Goal: Task Accomplishment & Management: Use online tool/utility

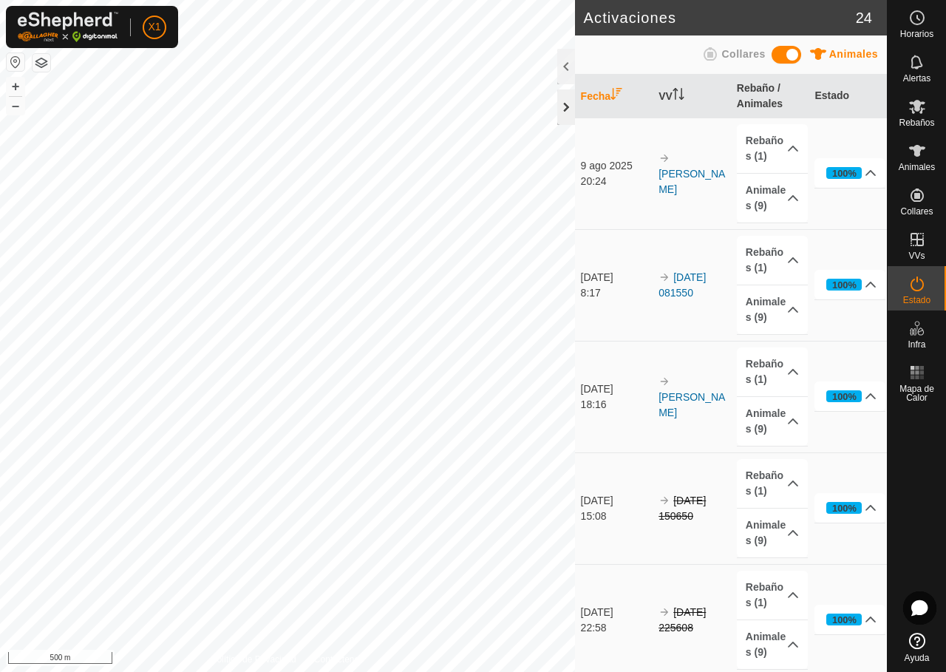
click at [566, 108] on div at bounding box center [567, 106] width 18 height 35
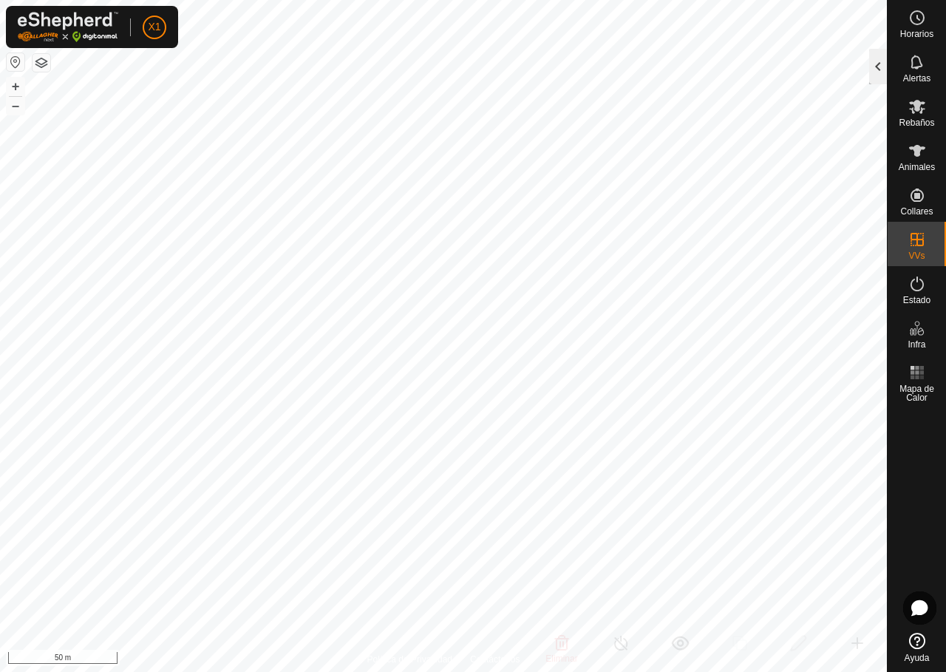
click at [880, 56] on div at bounding box center [879, 66] width 18 height 35
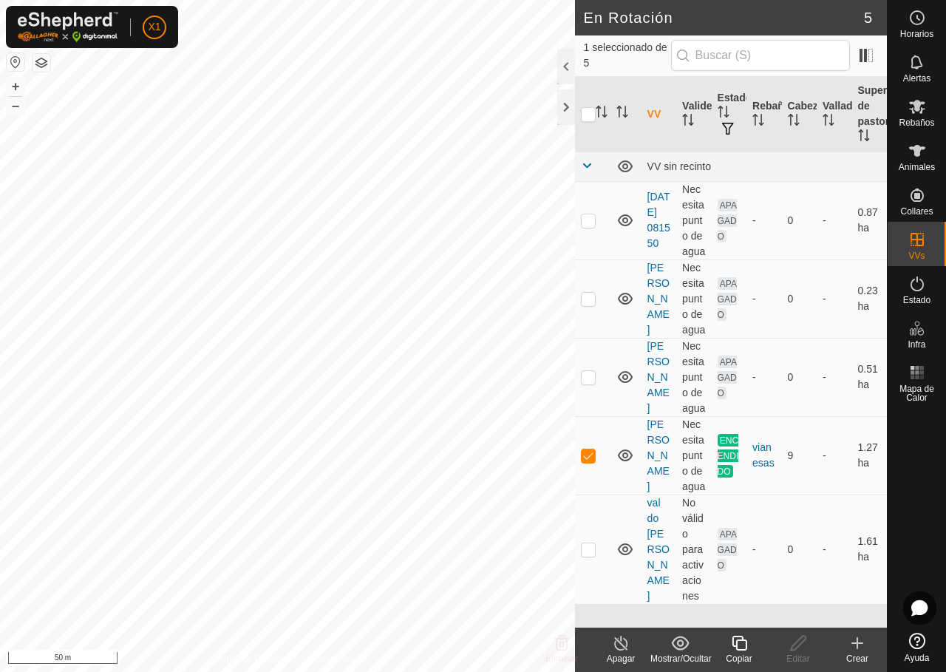
click at [730, 651] on copy-svg-icon at bounding box center [739, 643] width 59 height 18
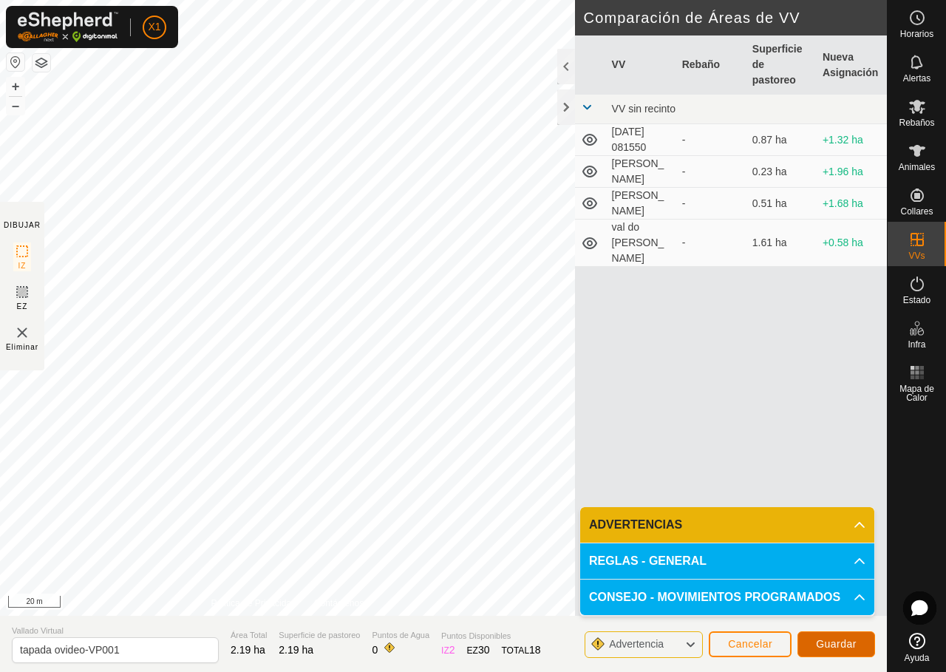
click at [823, 640] on span "Guardar" at bounding box center [836, 644] width 41 height 12
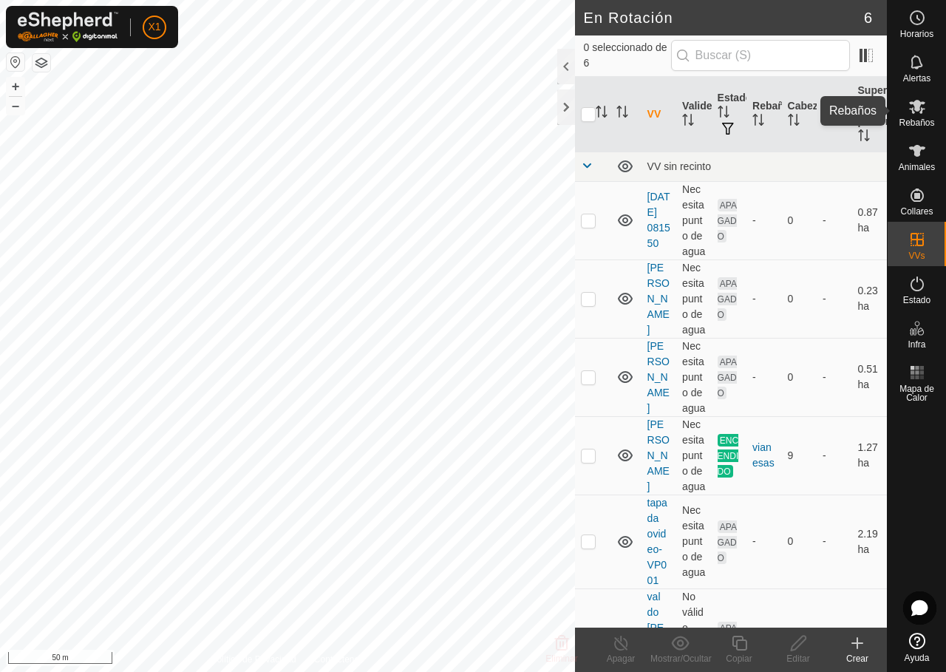
click at [912, 102] on icon at bounding box center [917, 107] width 16 height 14
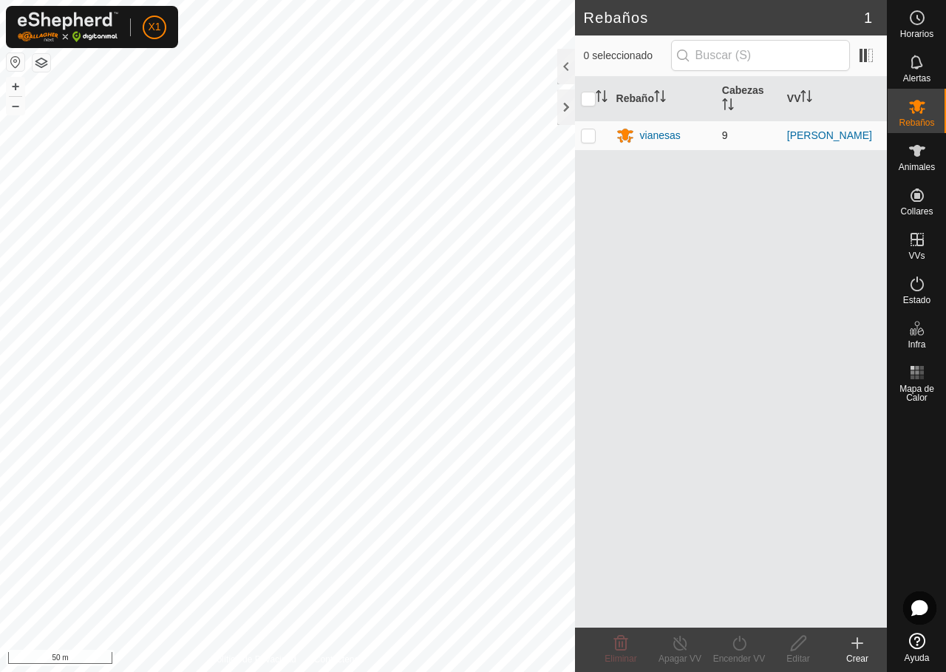
click at [596, 128] on td at bounding box center [592, 136] width 35 height 30
checkbox input "true"
click at [742, 640] on icon at bounding box center [740, 643] width 18 height 18
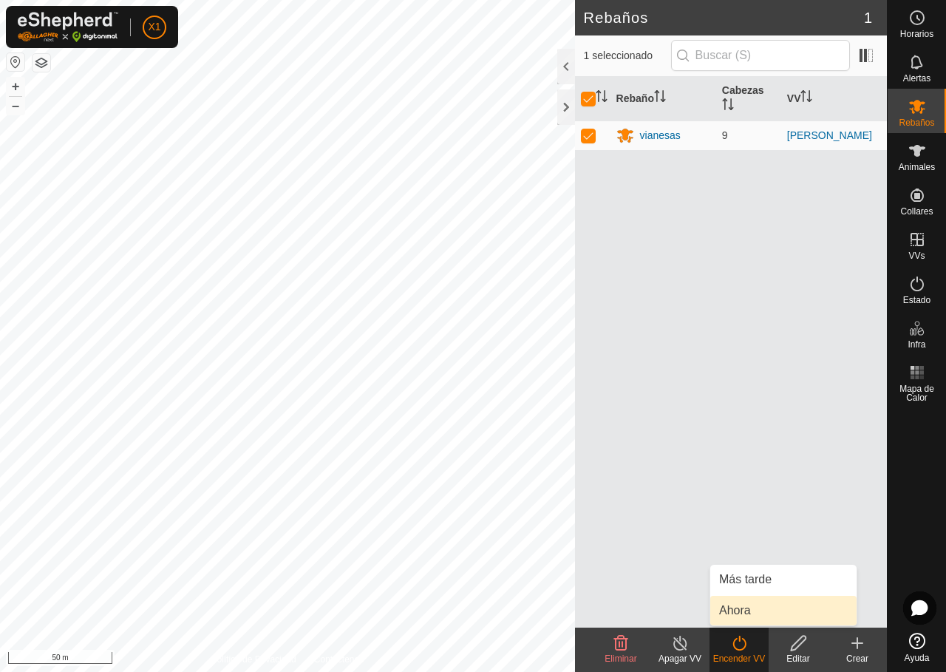
click at [745, 603] on link "Ahora" at bounding box center [784, 611] width 146 height 30
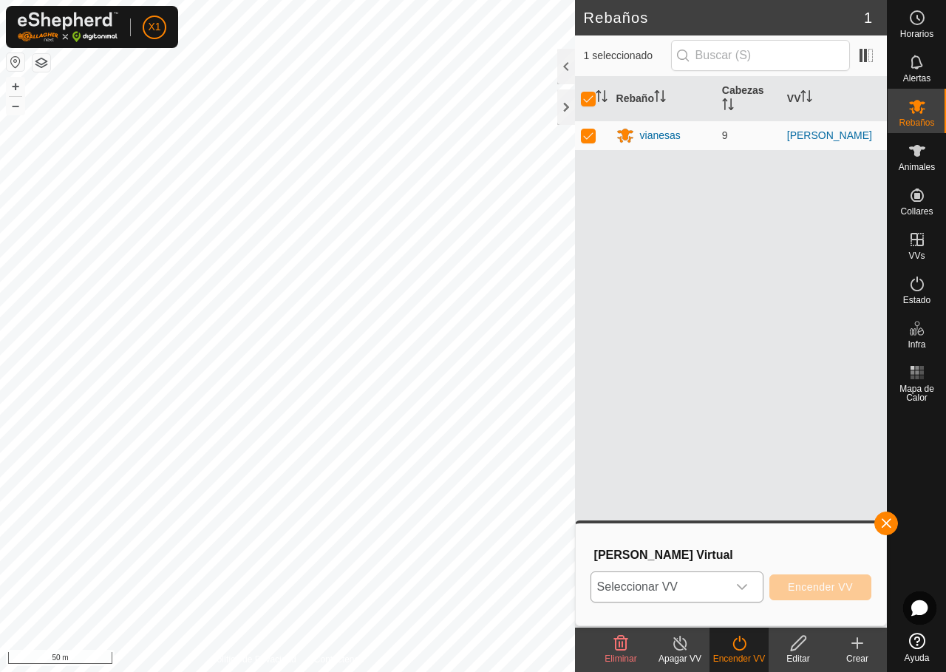
click at [737, 580] on div "dropdown trigger" at bounding box center [743, 587] width 30 height 30
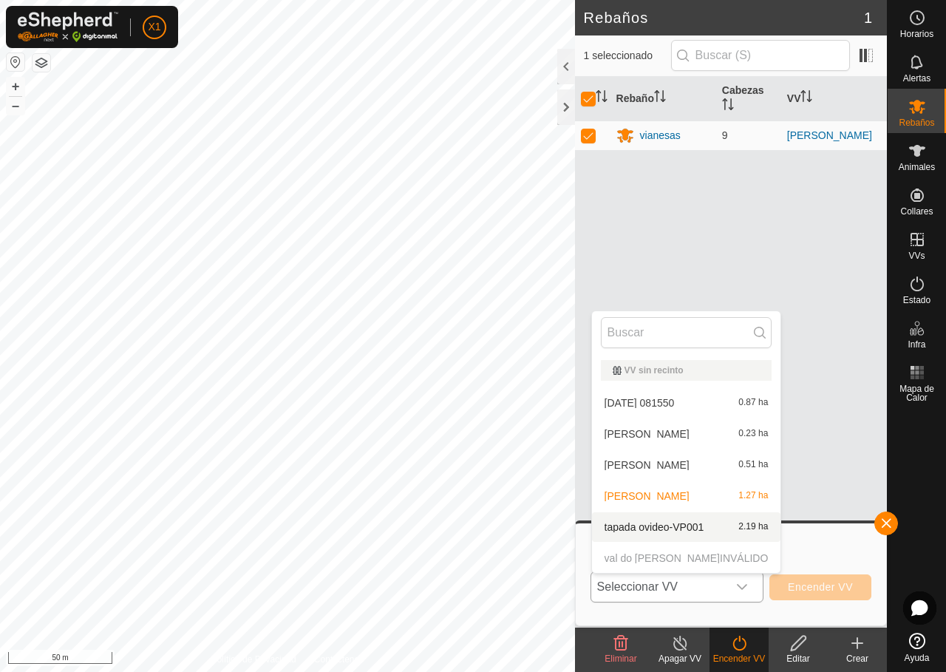
click at [631, 531] on li "tapada ovideo-VP001 2.19 ha" at bounding box center [686, 527] width 189 height 30
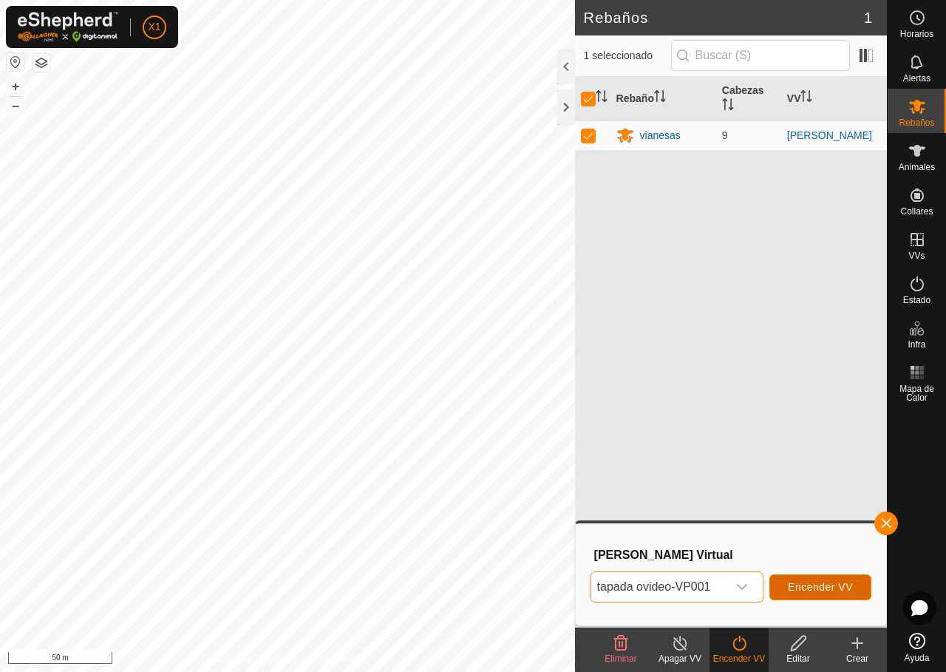
click at [806, 580] on button "Encender VV" at bounding box center [821, 588] width 102 height 26
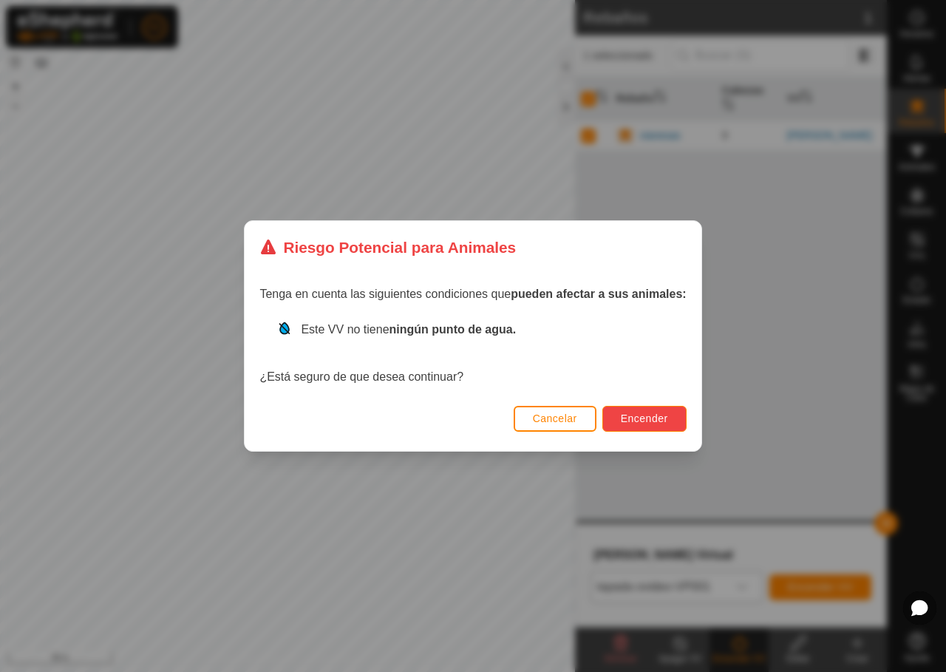
click at [647, 421] on span "Encender" at bounding box center [644, 419] width 47 height 12
